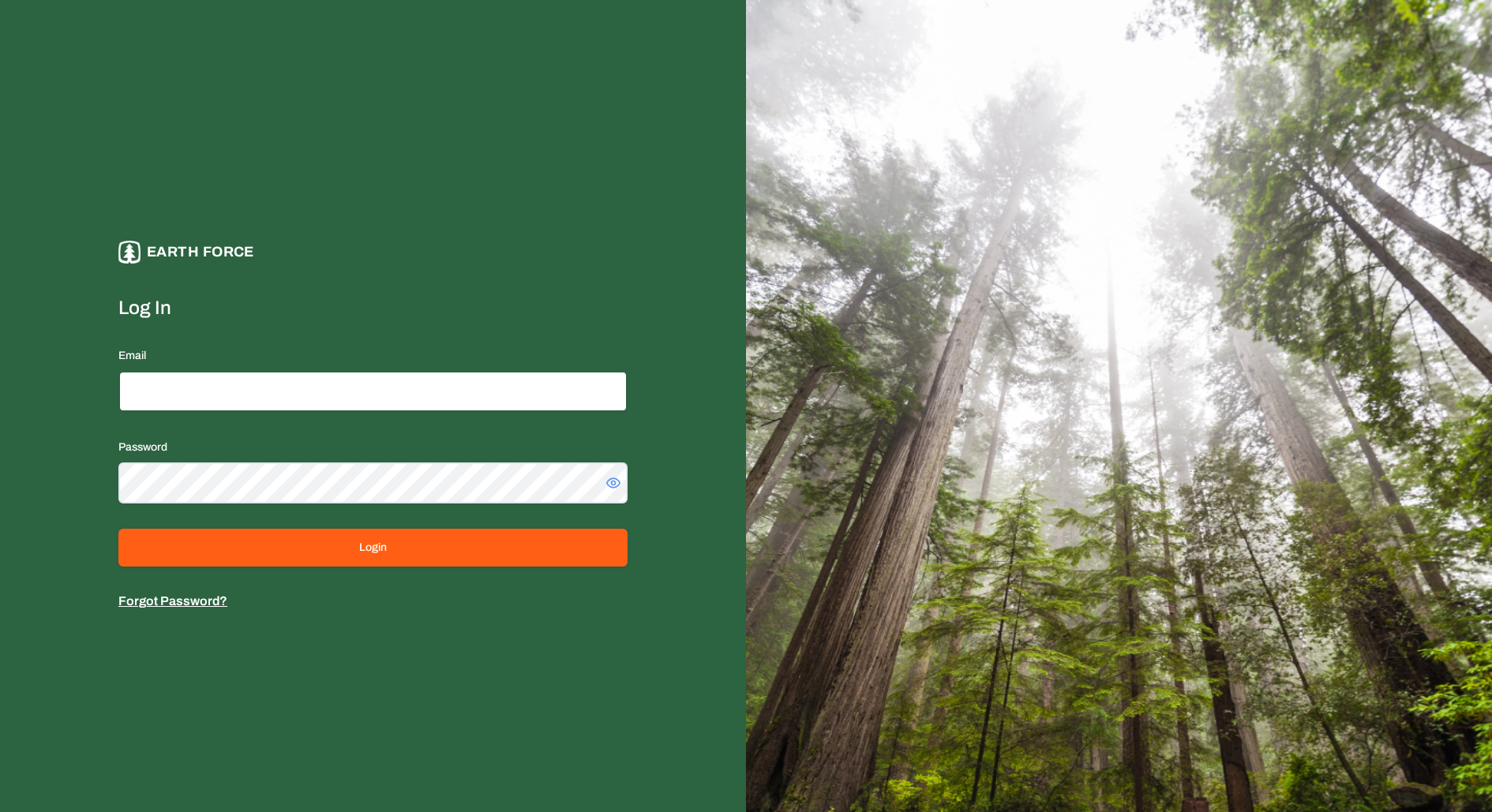
click at [397, 387] on input "Email" at bounding box center [373, 391] width 509 height 41
type input "**********"
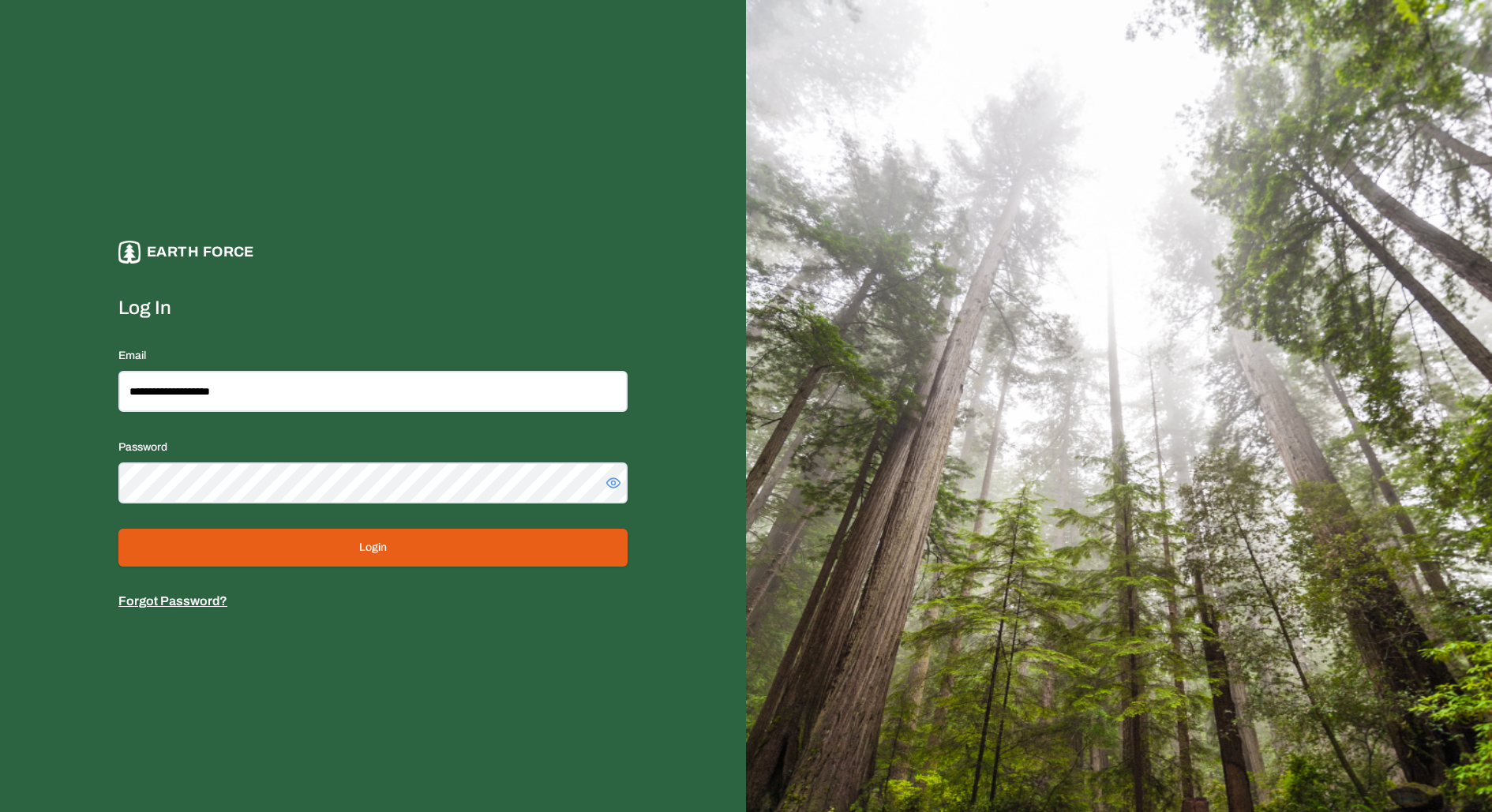
click at [451, 564] on button "Login" at bounding box center [373, 547] width 509 height 38
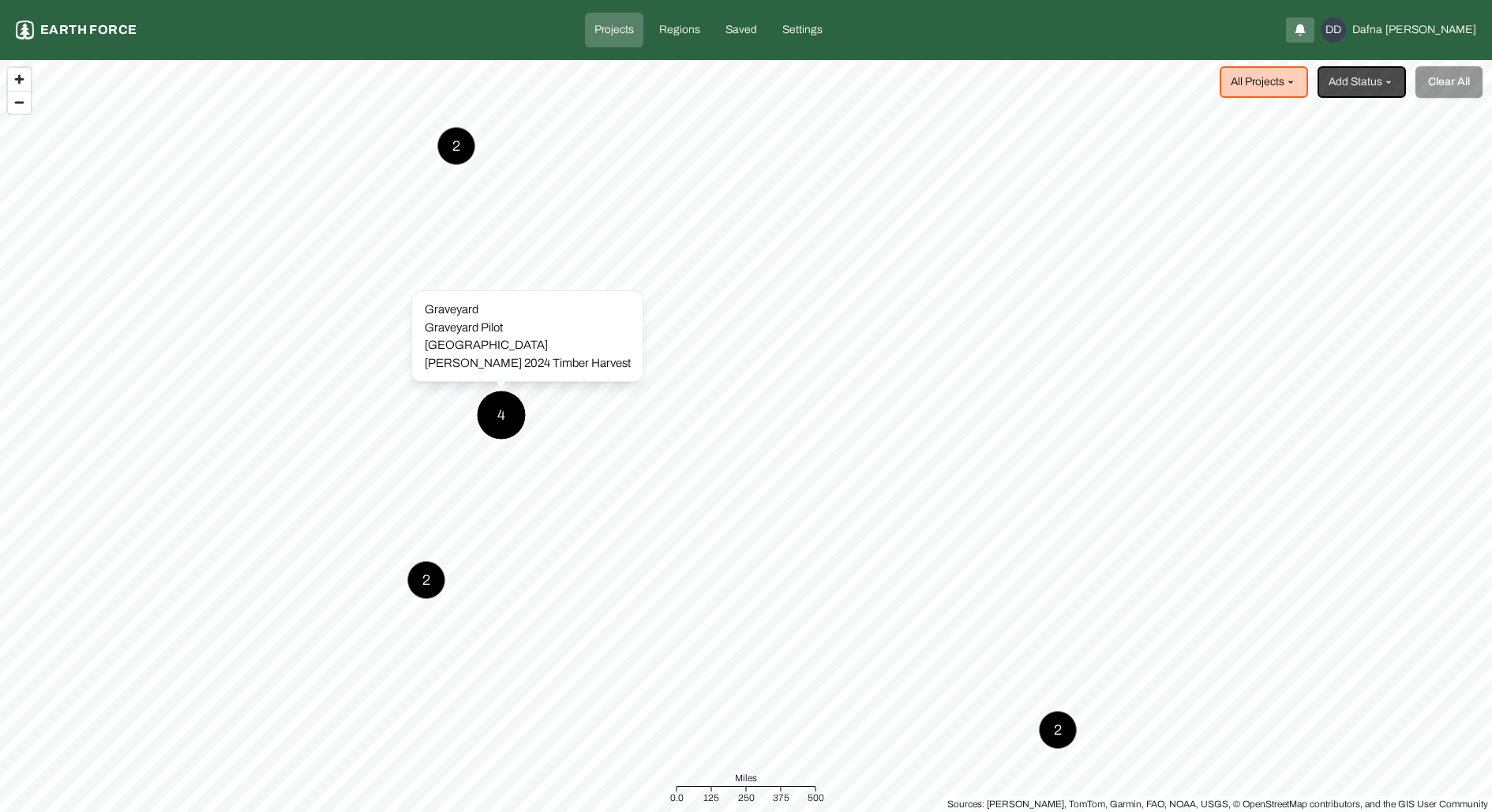
click at [504, 412] on div "4" at bounding box center [502, 415] width 50 height 50
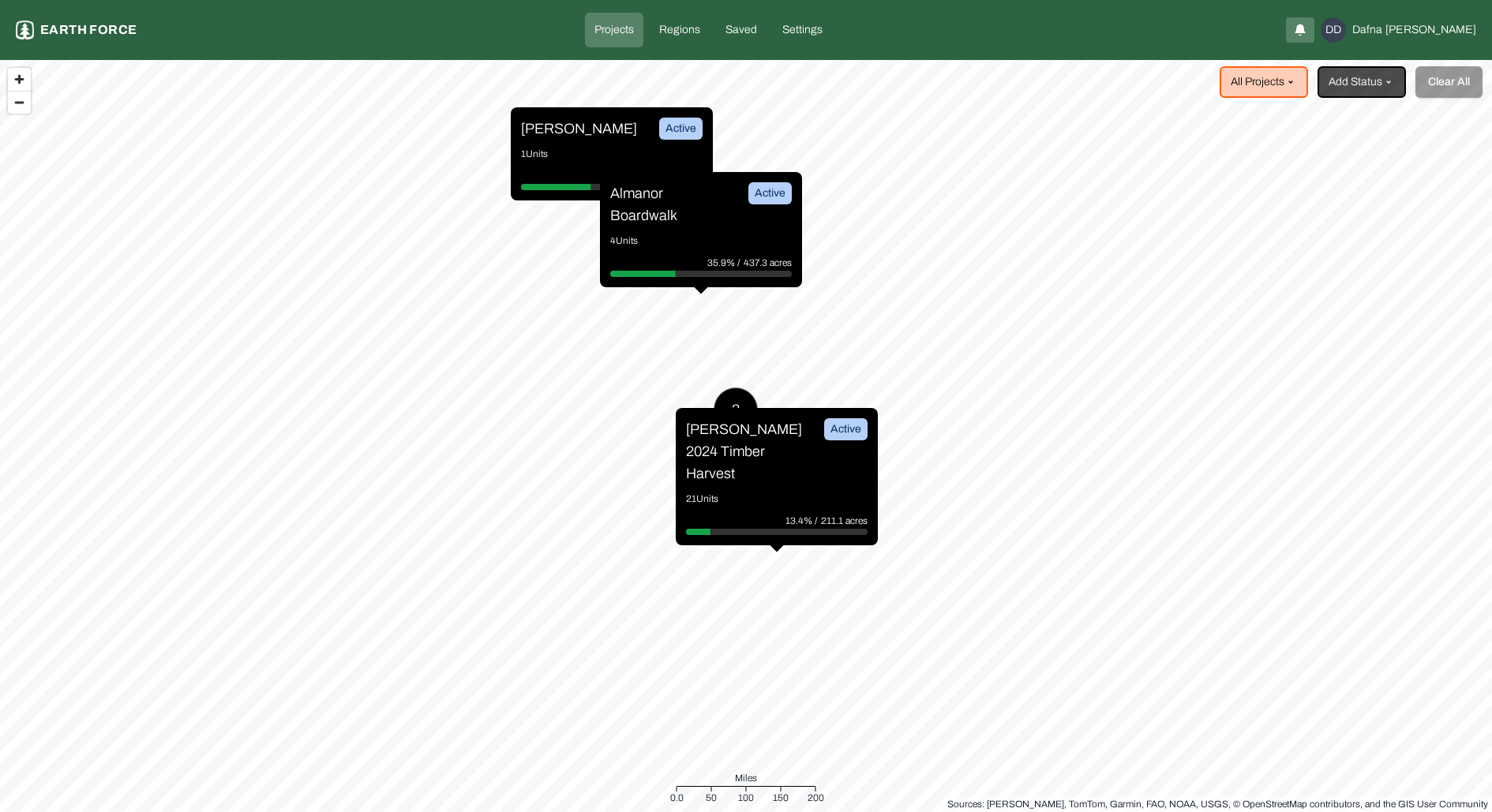
click at [769, 453] on p "[PERSON_NAME] 2024 Timber Harvest" at bounding box center [745, 451] width 118 height 66
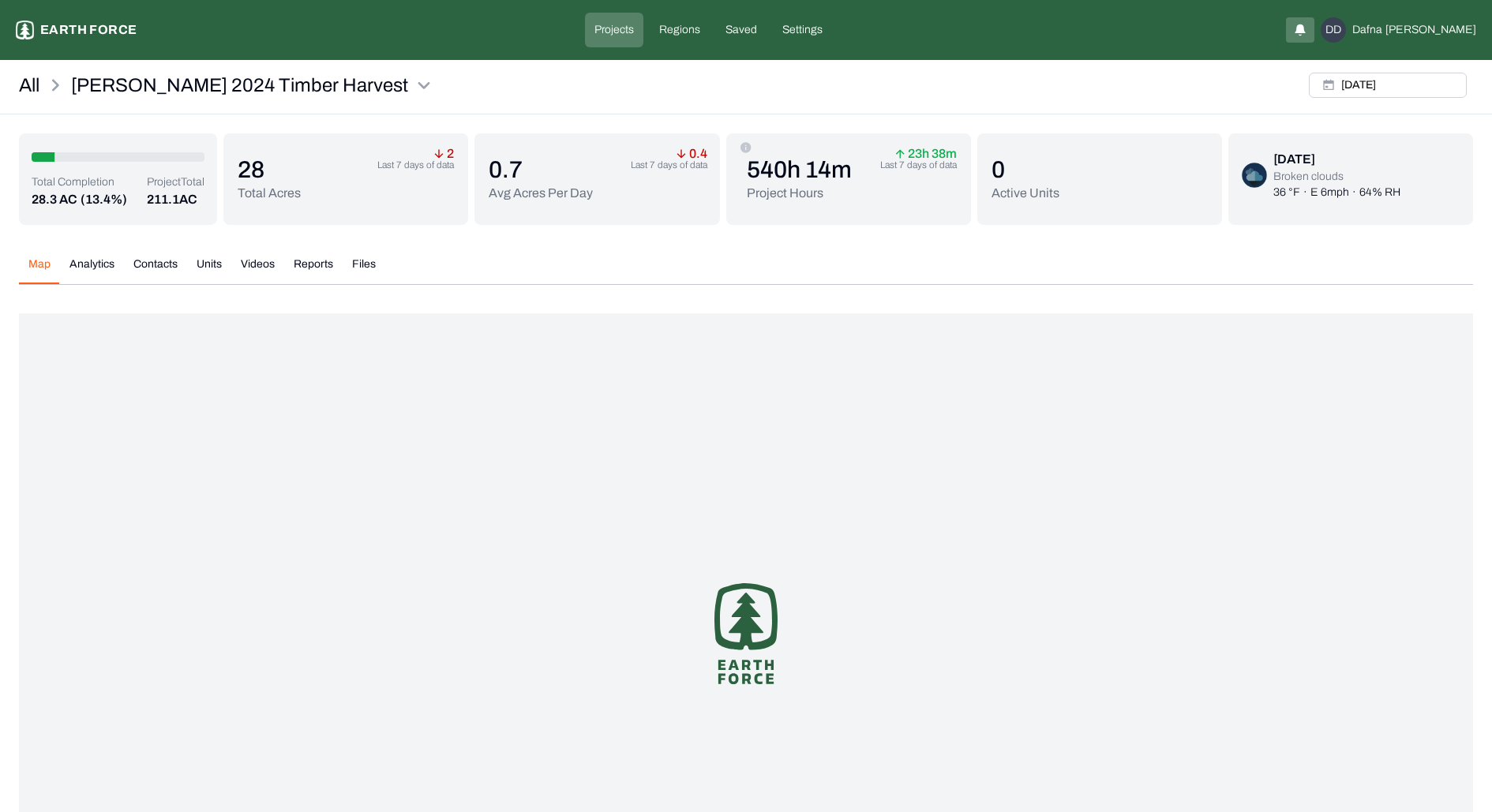
click at [97, 262] on button "Analytics" at bounding box center [92, 270] width 64 height 28
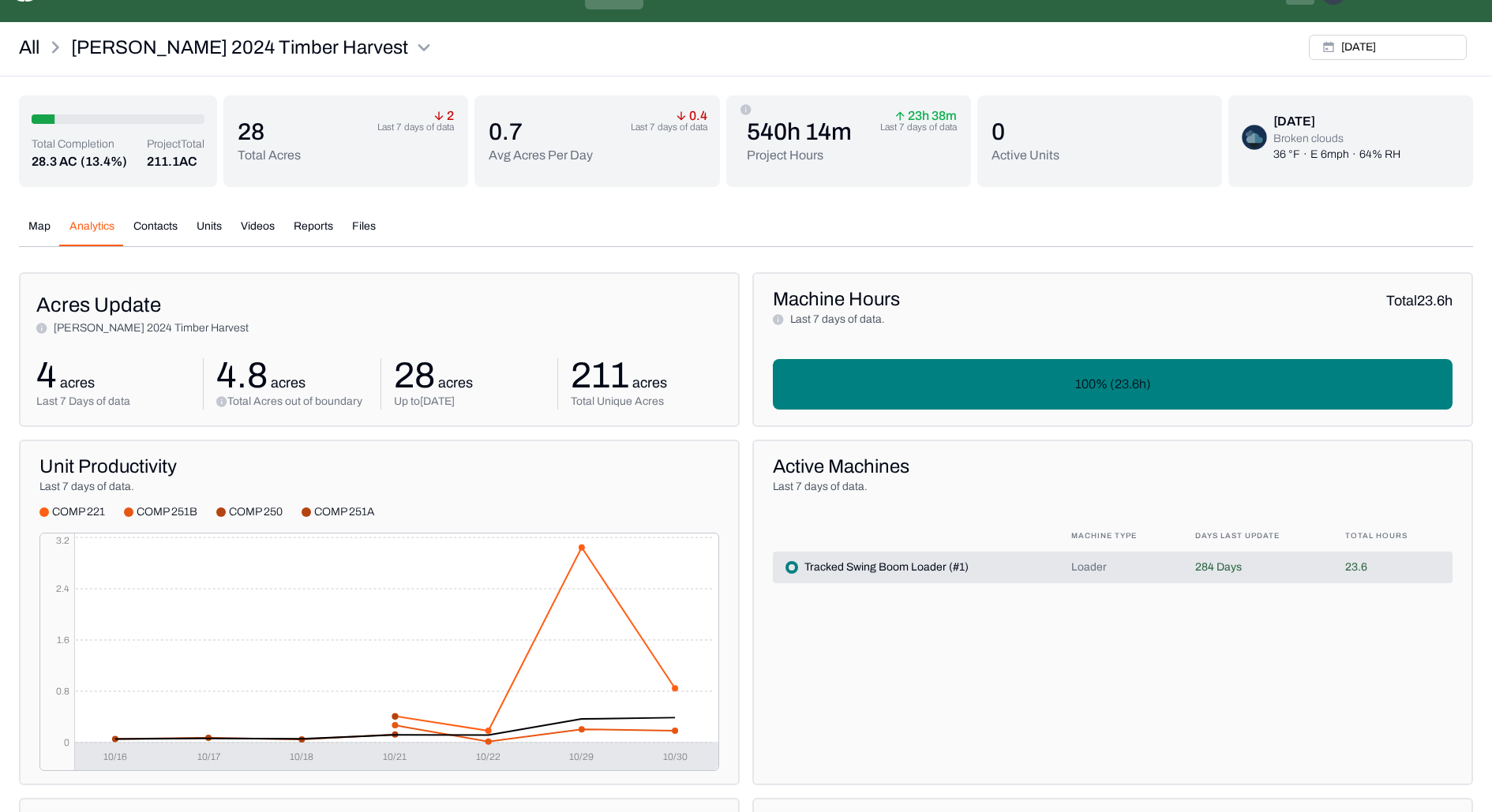
scroll to position [17, 0]
